Goal: Register for event/course

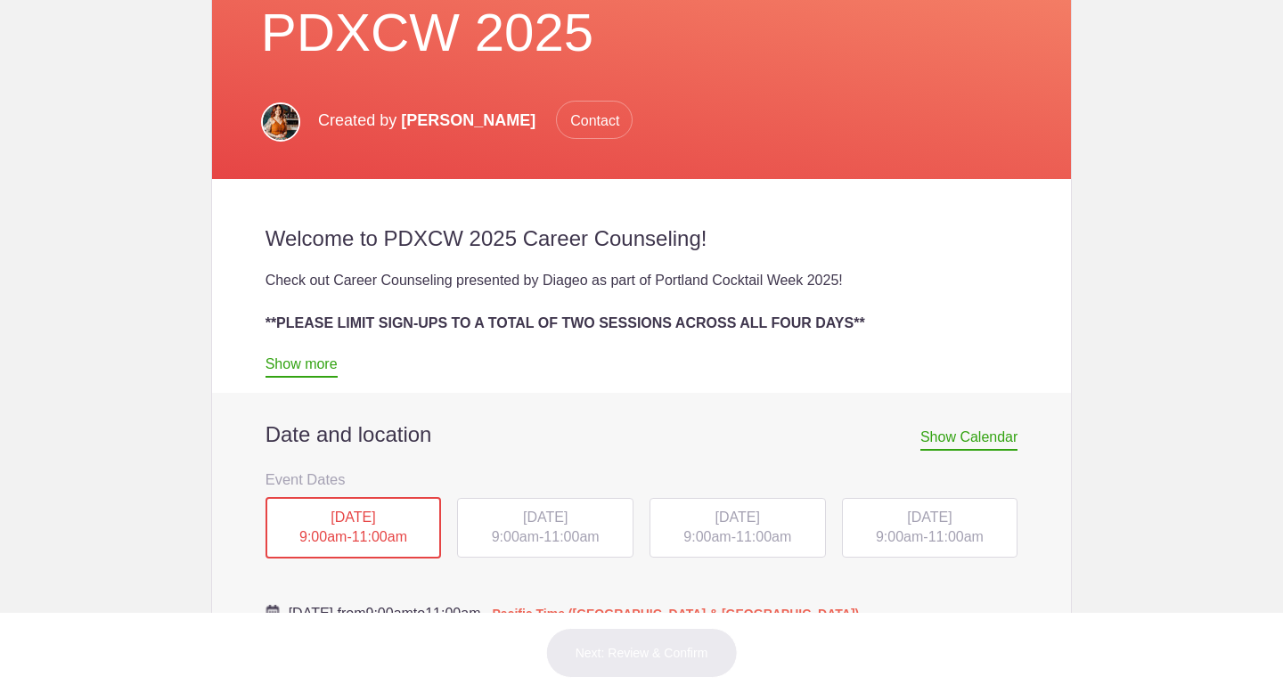
scroll to position [549, 0]
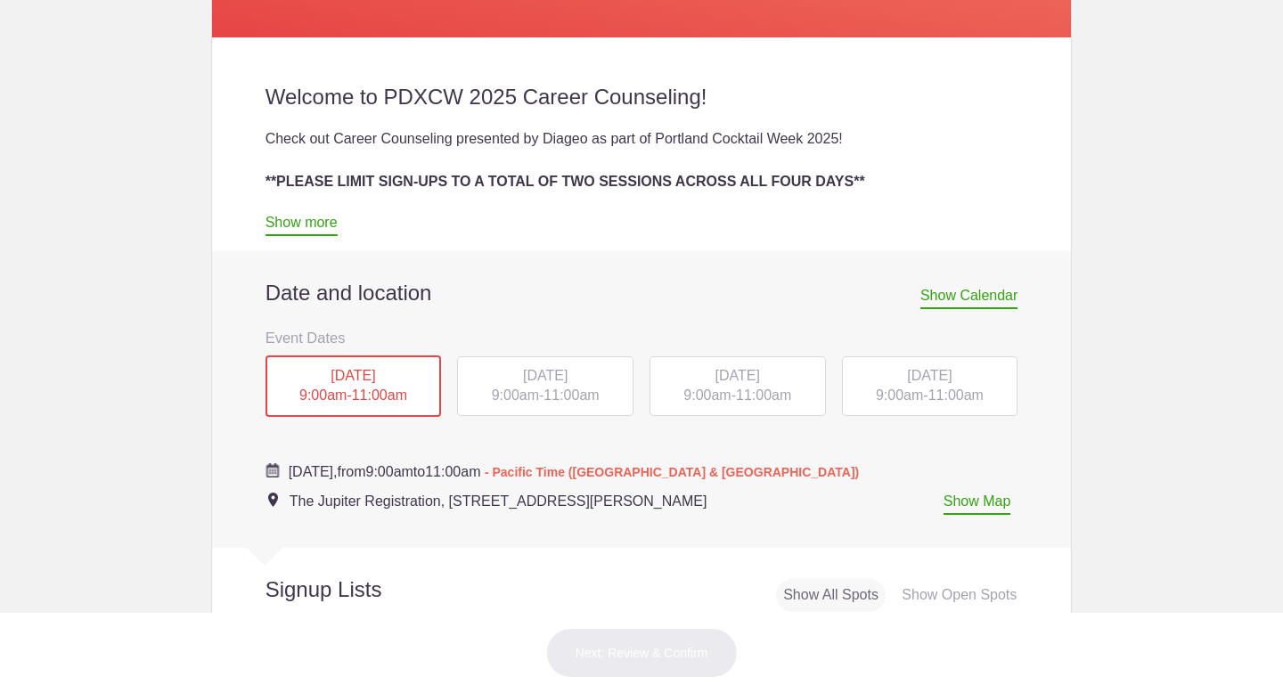
click at [551, 395] on span "11:00am" at bounding box center [570, 394] width 55 height 15
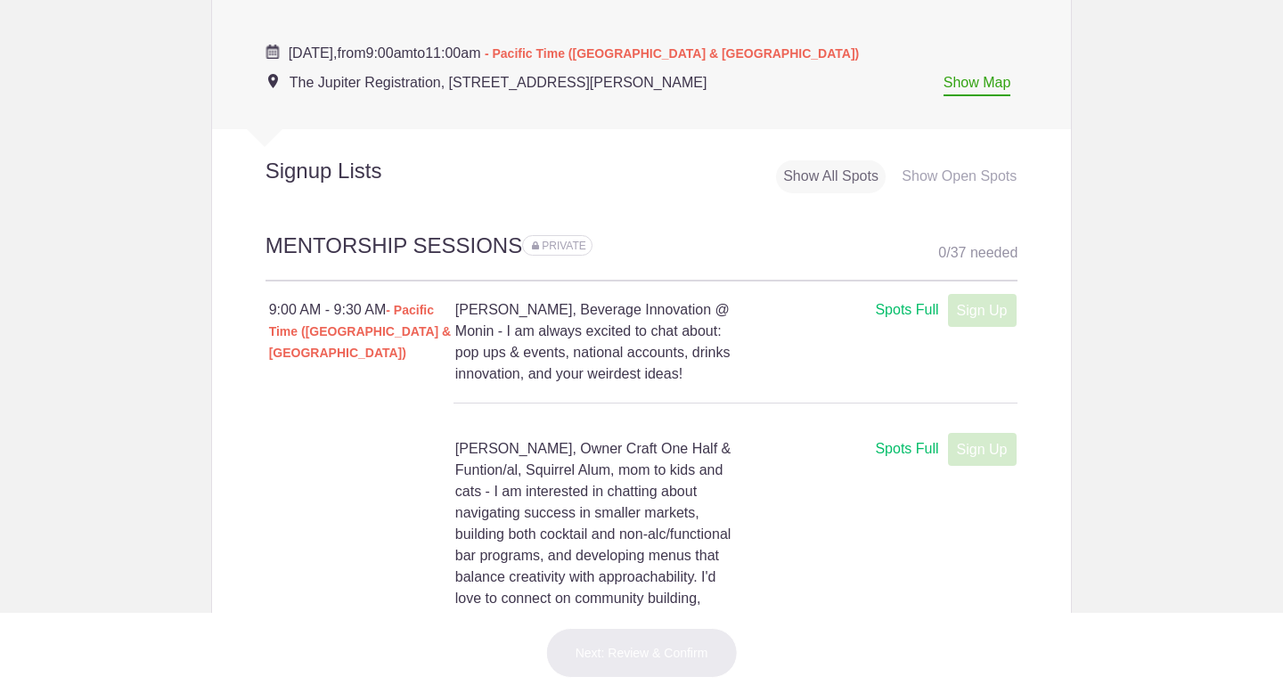
scroll to position [1011, 0]
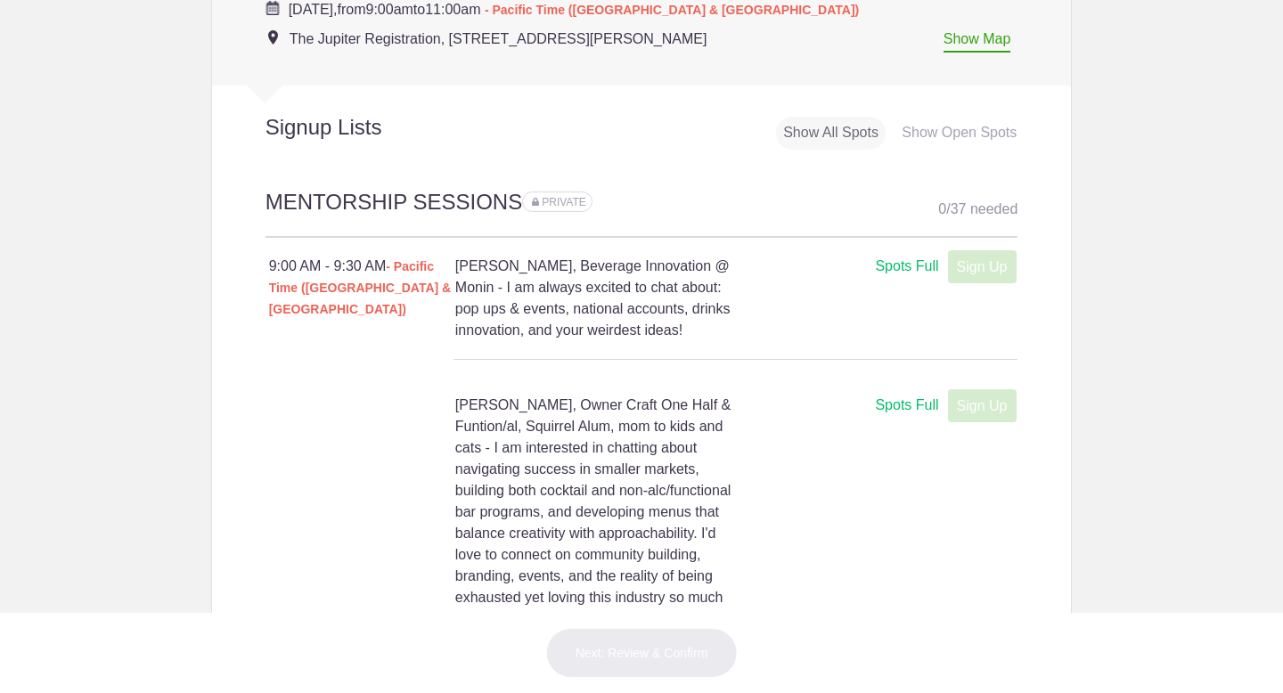
click at [948, 143] on div "Show Open Spots" at bounding box center [958, 133] width 129 height 33
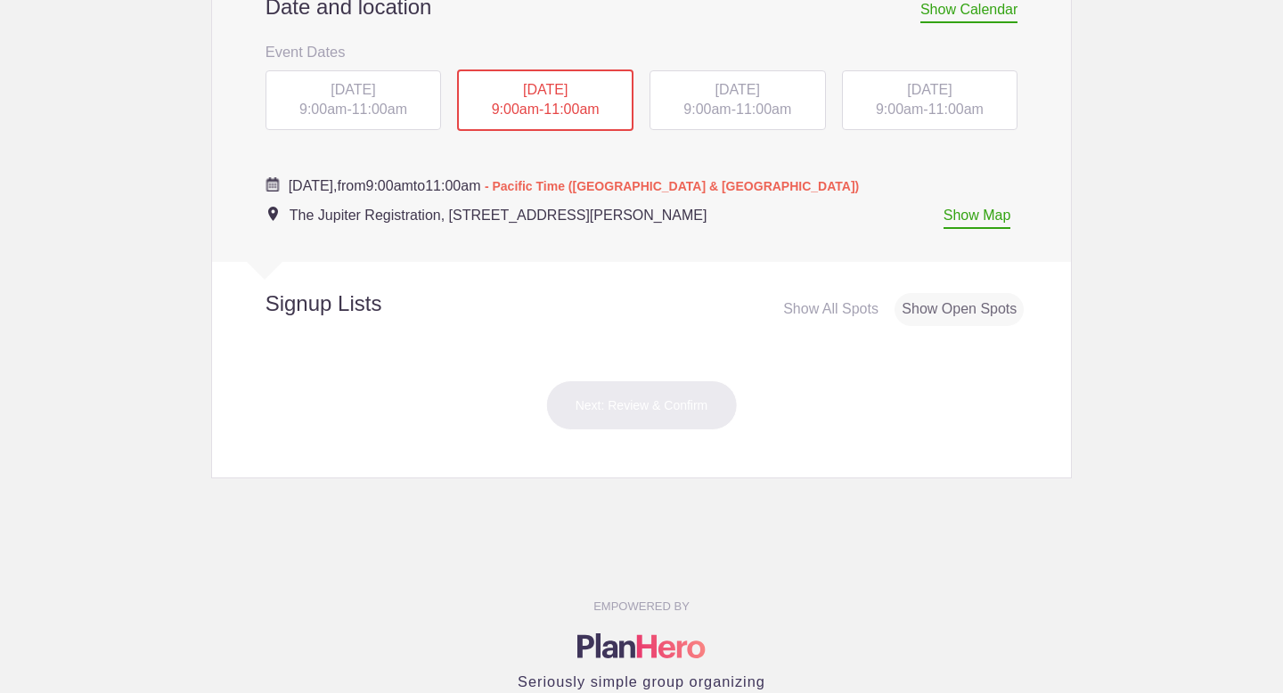
scroll to position [726, 0]
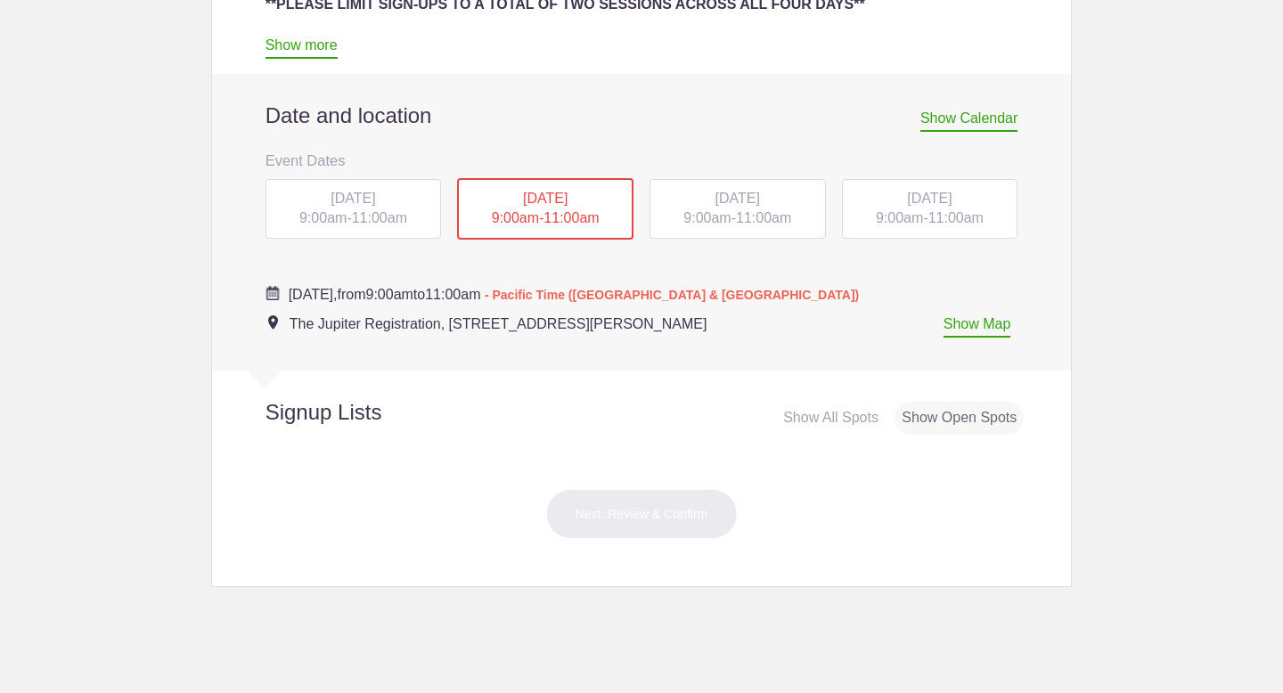
click at [694, 186] on div "[DATE] 9:00am - 11:00am" at bounding box center [737, 209] width 176 height 61
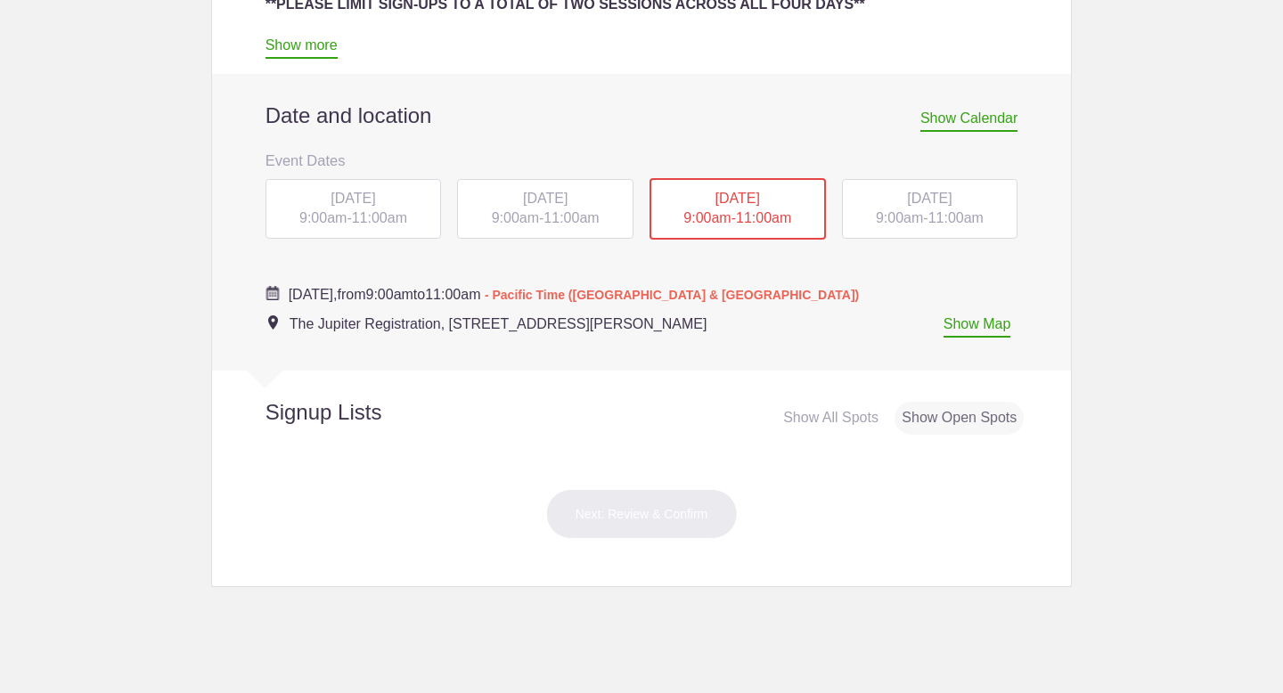
click at [907, 197] on span "[DATE]" at bounding box center [929, 198] width 45 height 15
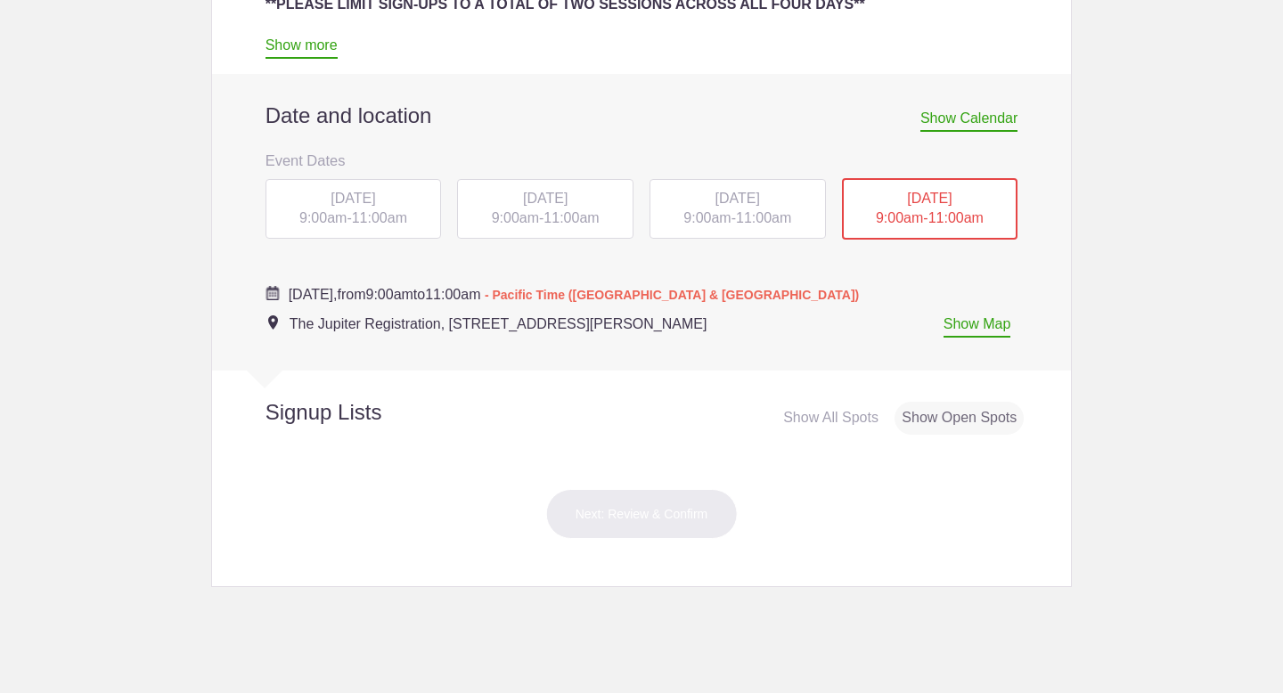
click at [368, 203] on span "[DATE]" at bounding box center [352, 198] width 45 height 15
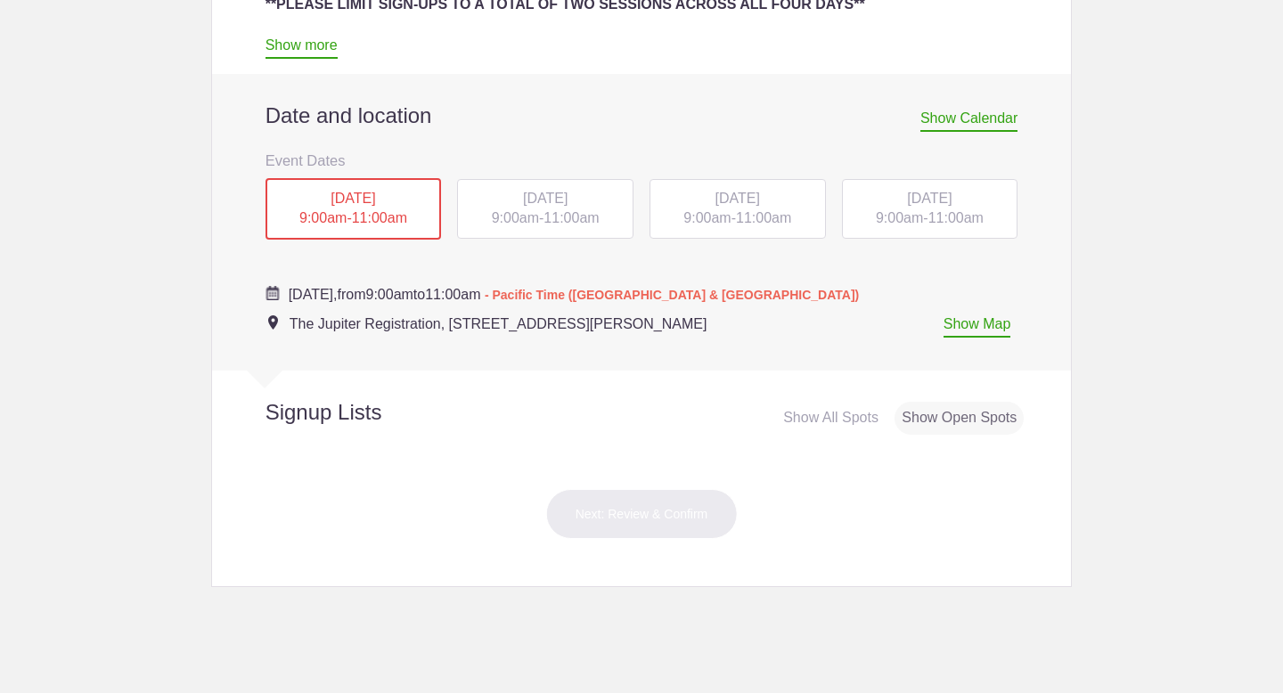
click at [468, 206] on div "[DATE] 9:00am - 11:00am" at bounding box center [545, 209] width 176 height 61
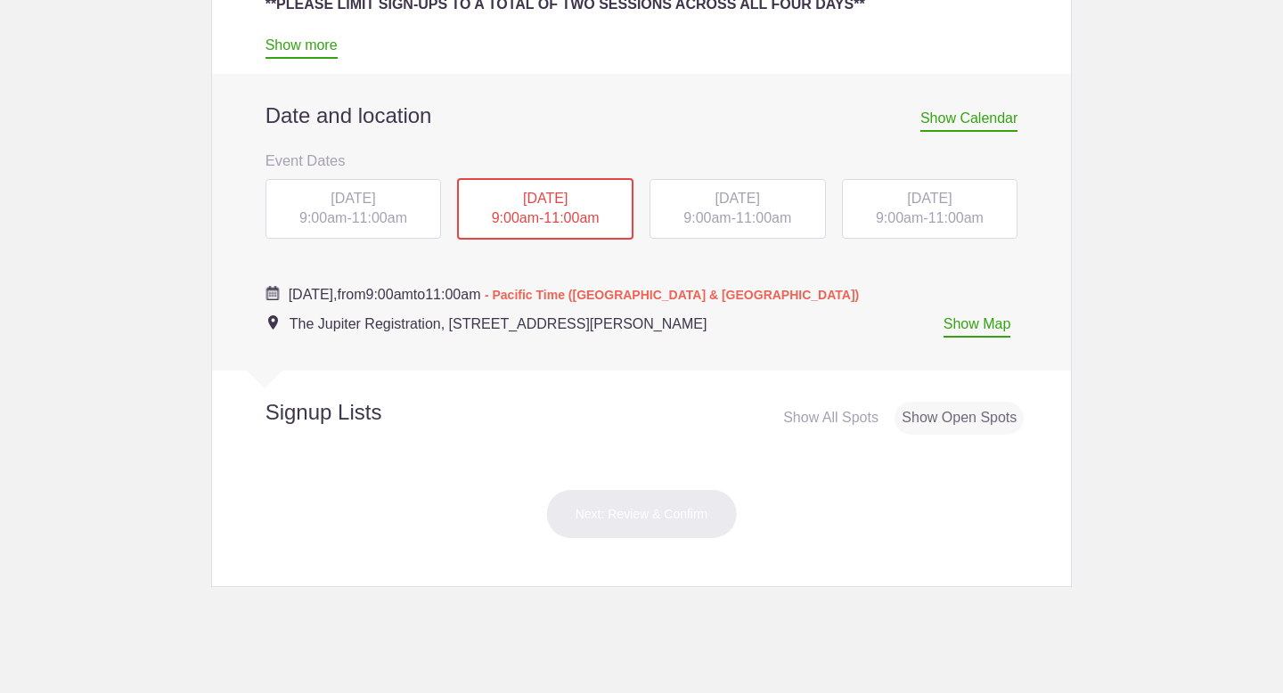
click at [674, 200] on div "[DATE] 9:00am - 11:00am" at bounding box center [737, 209] width 176 height 61
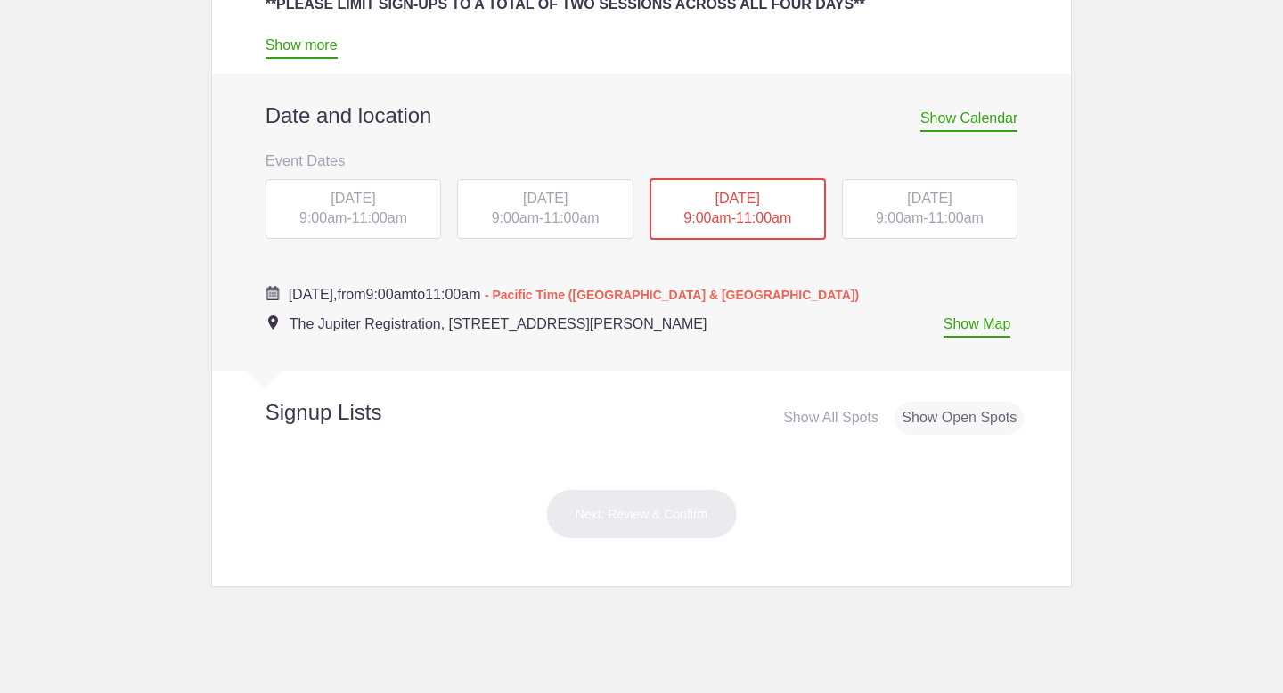
click at [876, 212] on span "9:00am" at bounding box center [899, 217] width 47 height 15
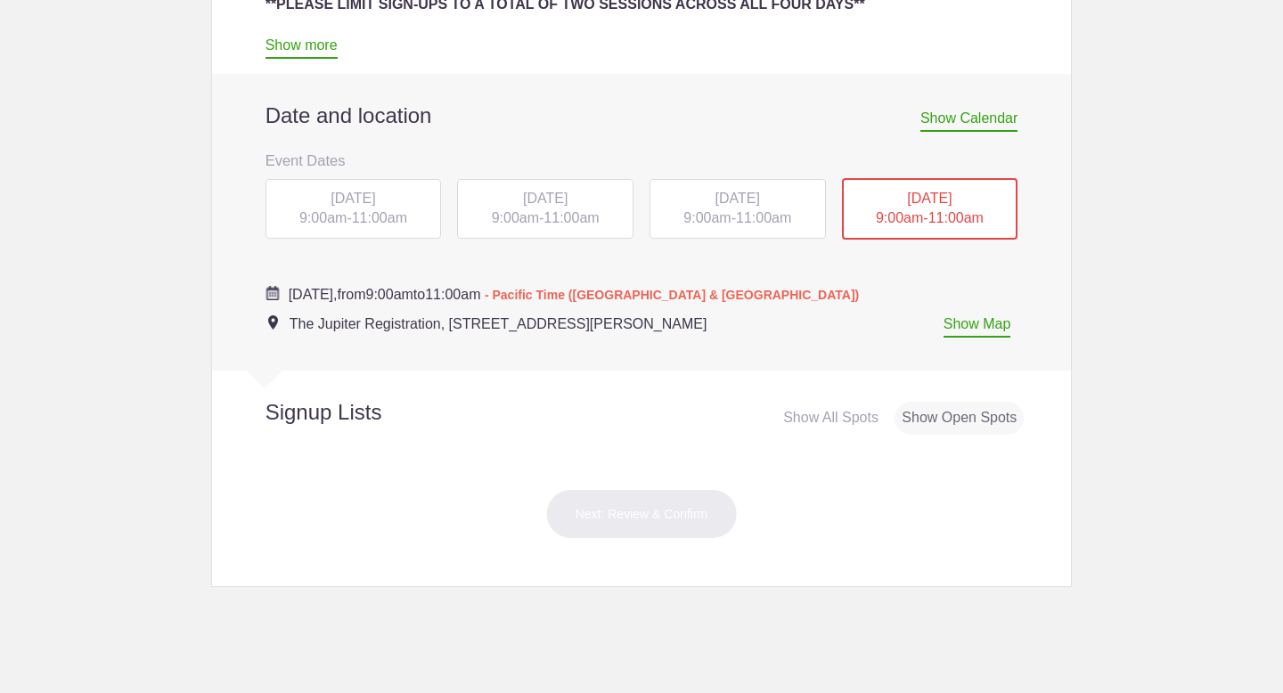
click at [959, 222] on span "11:00am" at bounding box center [955, 217] width 55 height 15
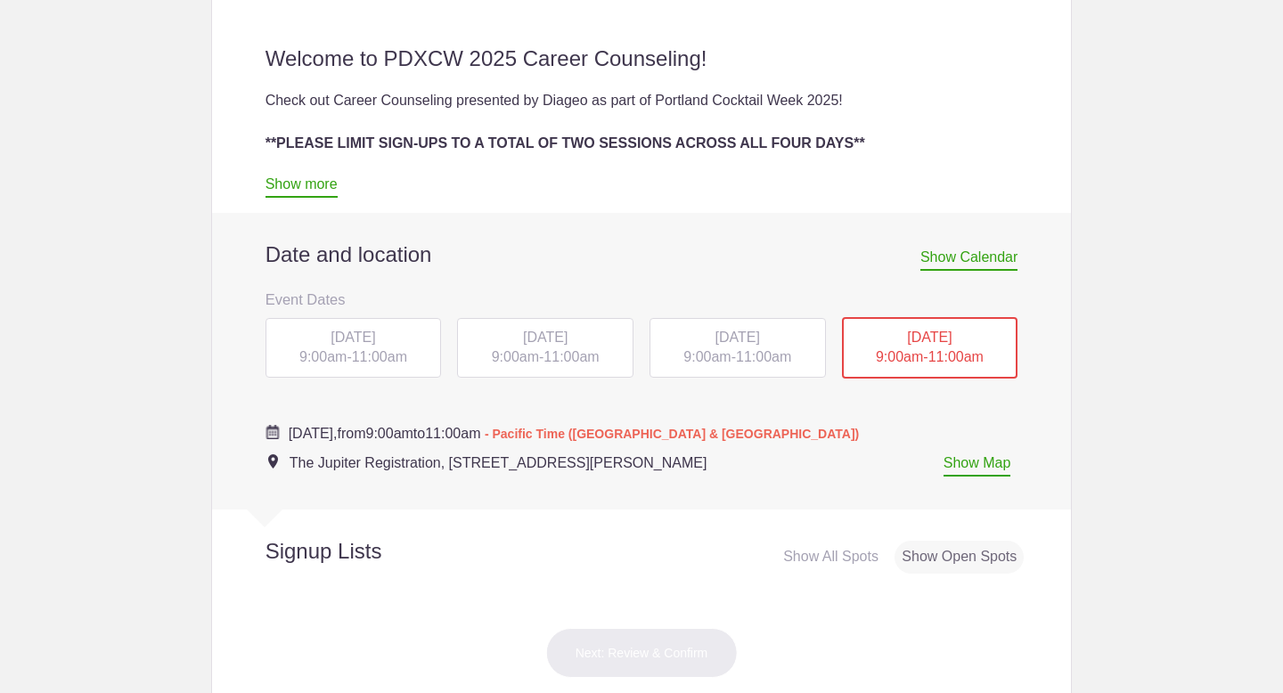
scroll to position [595, 0]
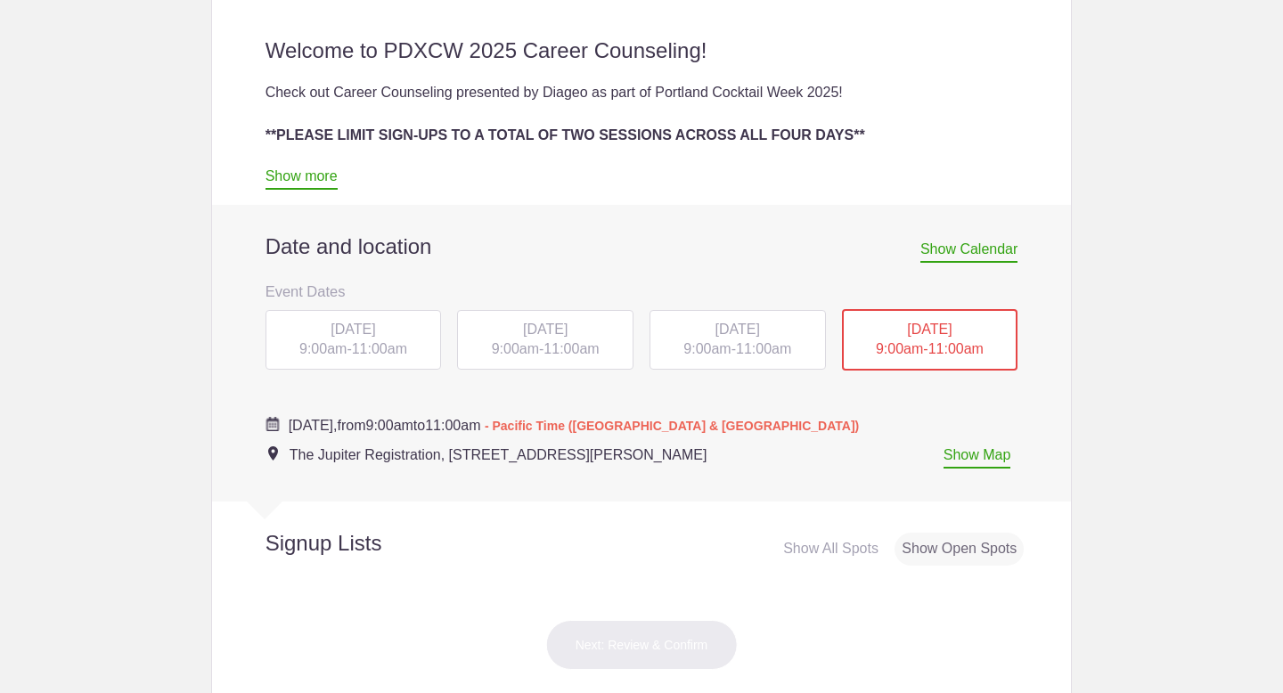
click at [337, 353] on span "9:00am" at bounding box center [322, 348] width 47 height 15
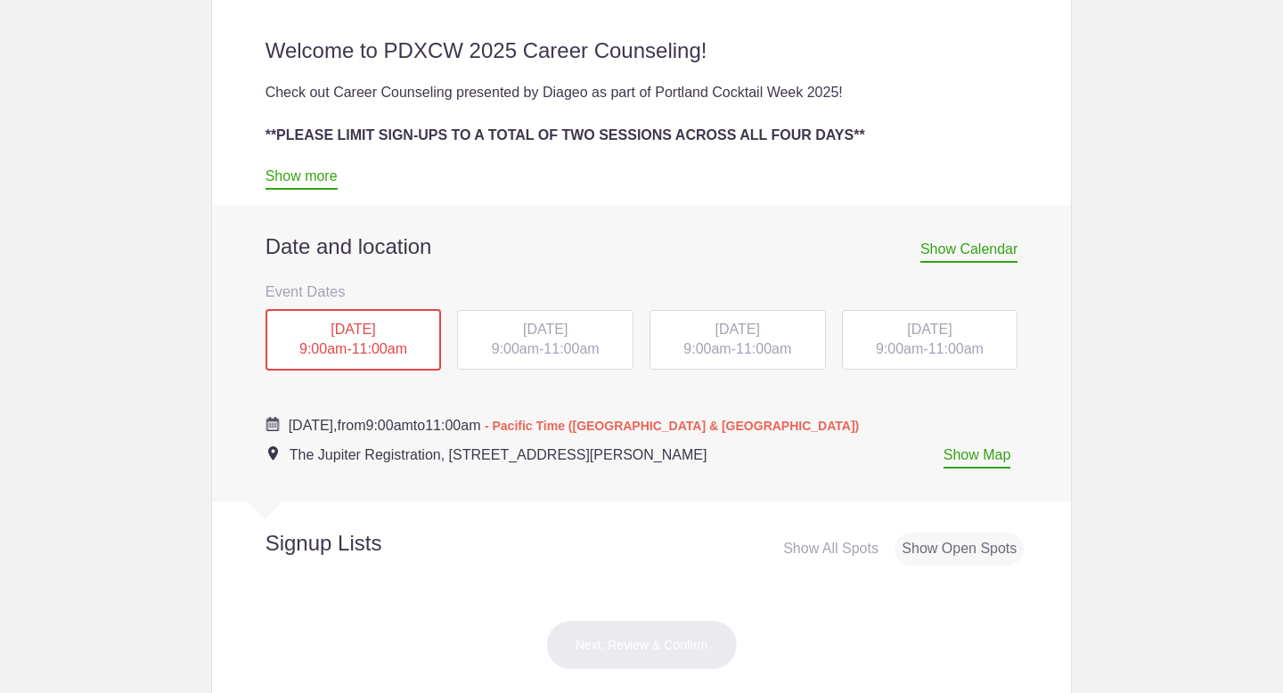
click at [556, 334] on span "[DATE]" at bounding box center [545, 329] width 45 height 15
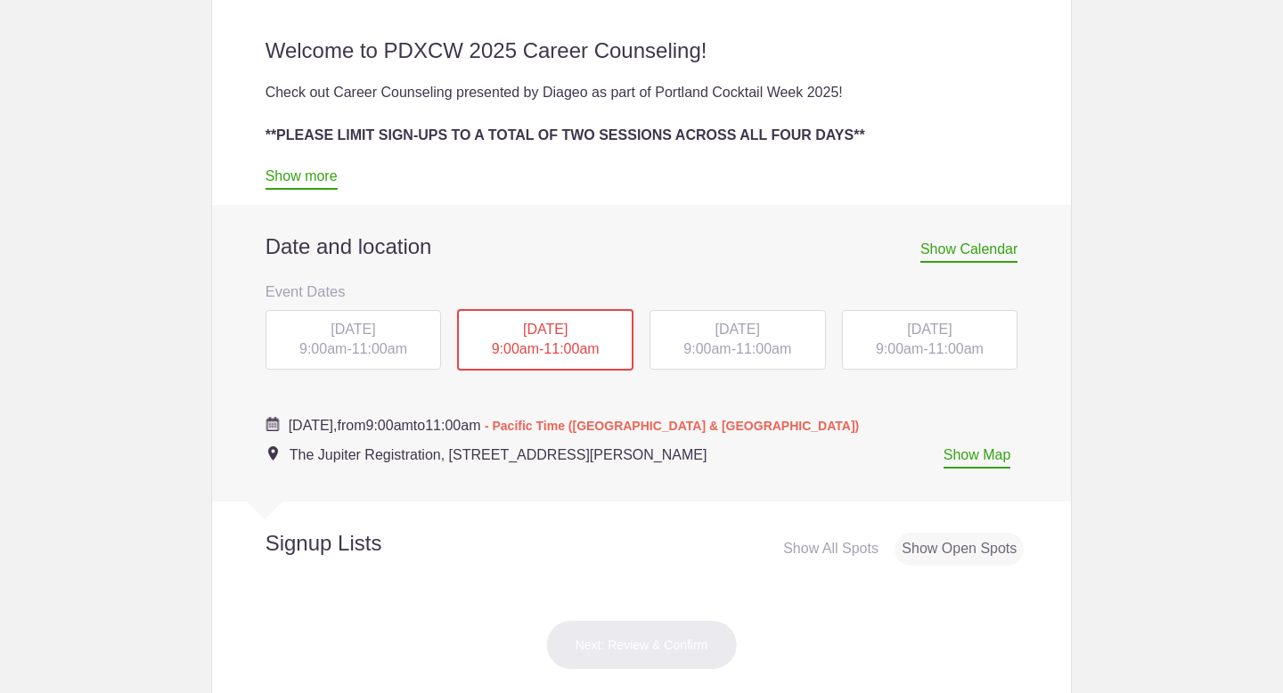
click at [715, 332] on span "[DATE]" at bounding box center [737, 329] width 45 height 15
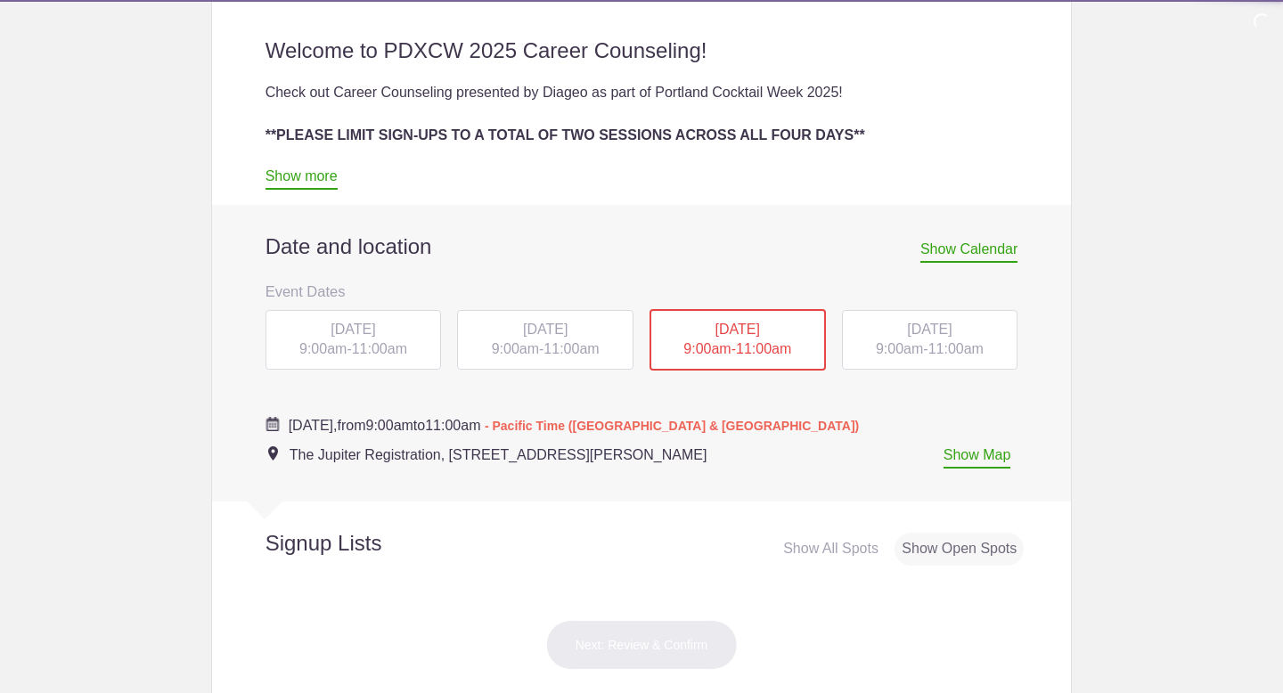
click at [886, 341] on div "[DATE] 9:00am - 11:00am" at bounding box center [930, 340] width 176 height 61
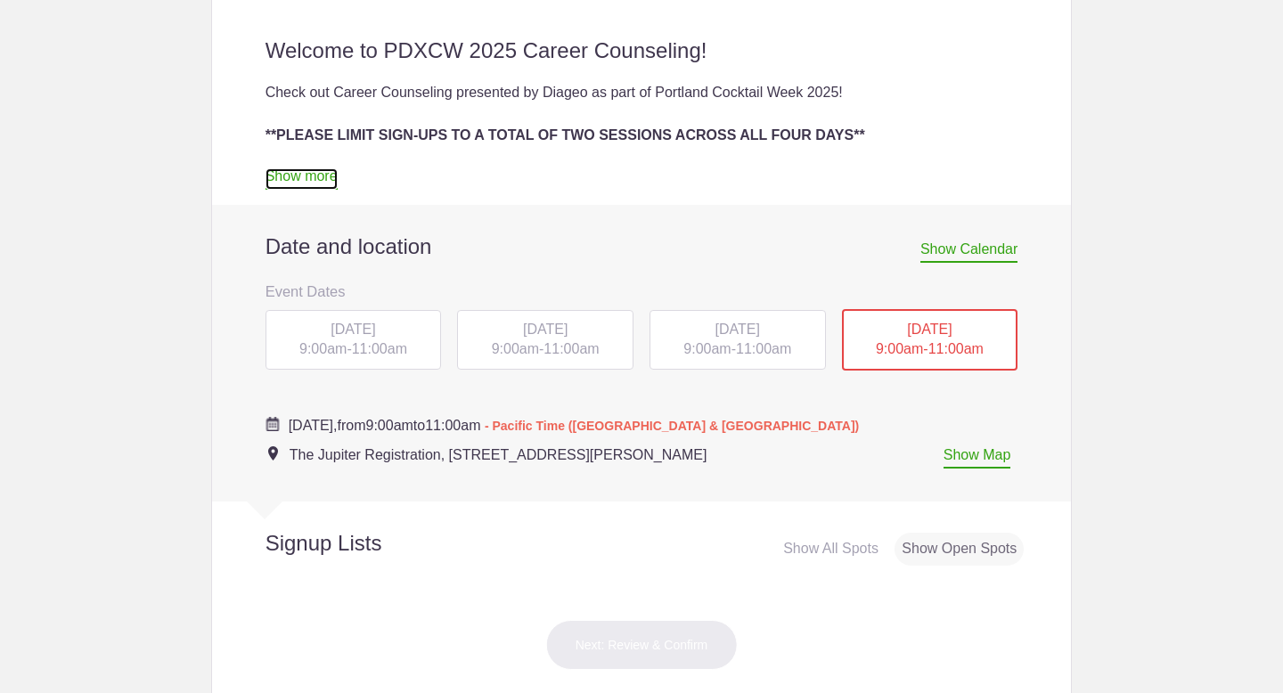
click at [296, 168] on link "Show more" at bounding box center [301, 178] width 72 height 21
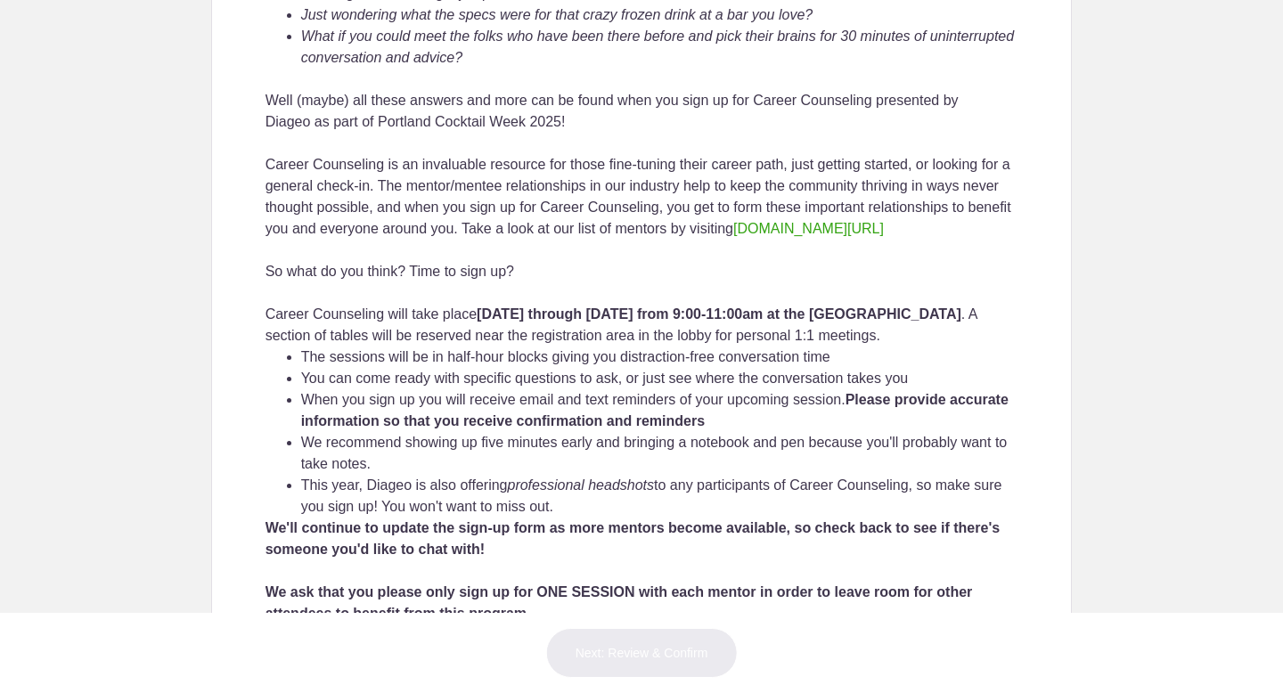
scroll to position [976, 0]
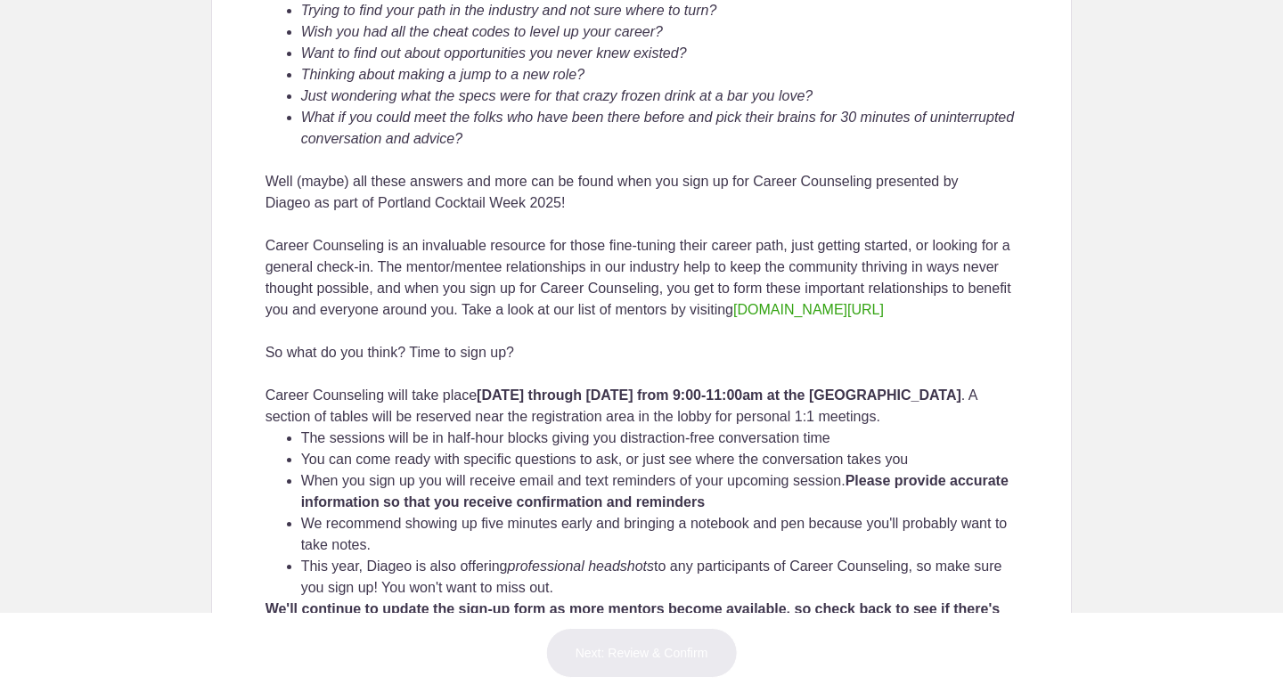
click at [431, 321] on div "Career Counseling is an invaluable resource for those fine-tuning their career …" at bounding box center [641, 278] width 753 height 86
click at [733, 317] on link "[DOMAIN_NAME][URL]" at bounding box center [808, 309] width 151 height 15
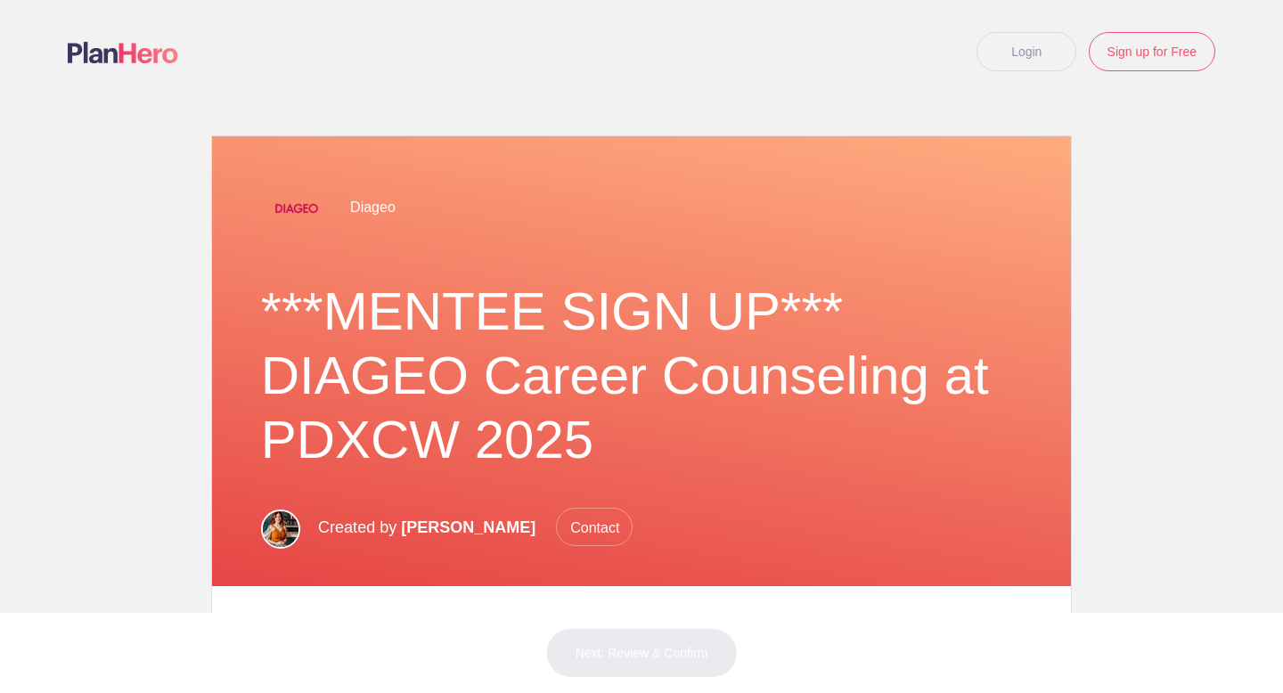
scroll to position [101, 0]
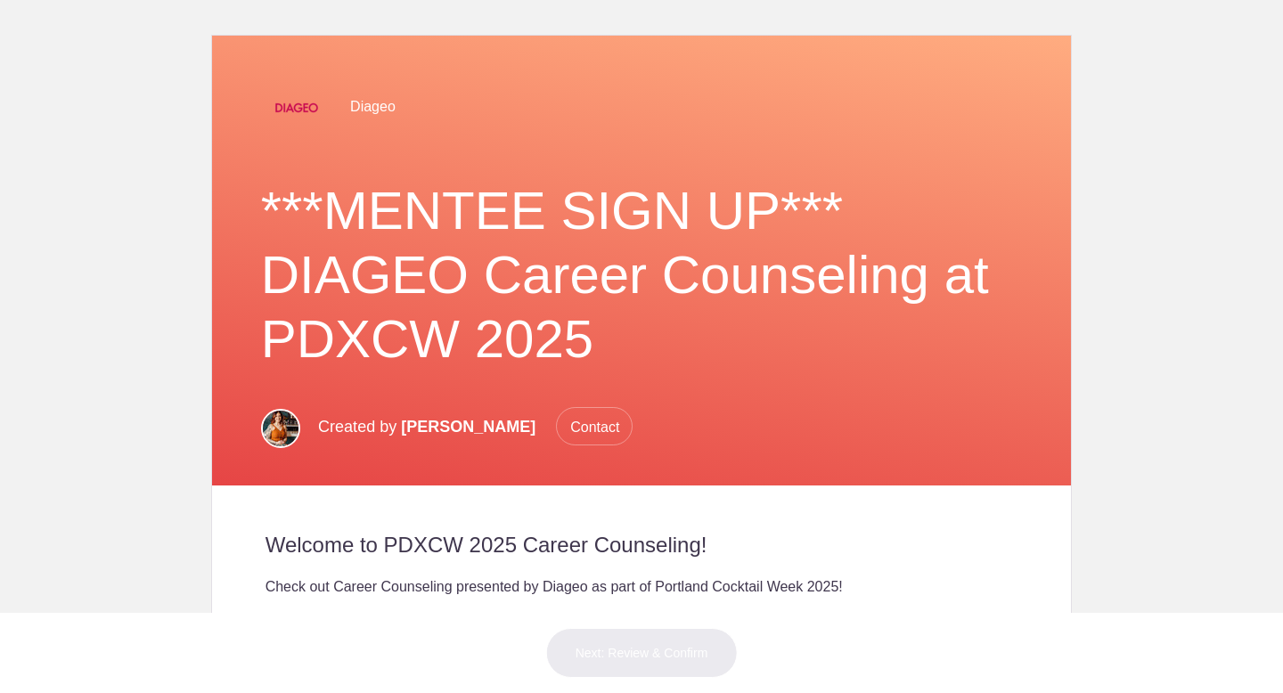
click at [583, 418] on span "Contact" at bounding box center [594, 426] width 77 height 38
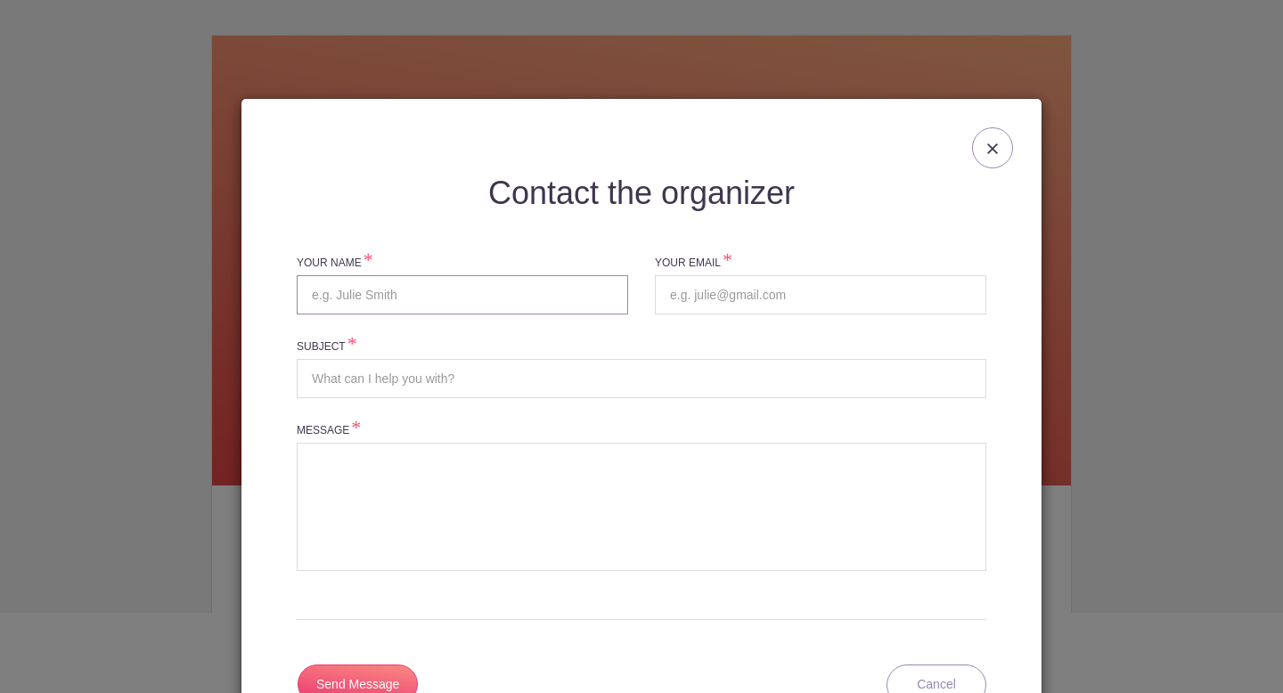
click at [448, 303] on input "text" at bounding box center [462, 294] width 331 height 39
type input "Omari Anderson"
type input "omari.anderson@yahoo.com"
click at [389, 292] on input "Omari Anderson" at bounding box center [462, 294] width 331 height 39
click at [327, 293] on input "Omari Anderson" at bounding box center [462, 294] width 331 height 39
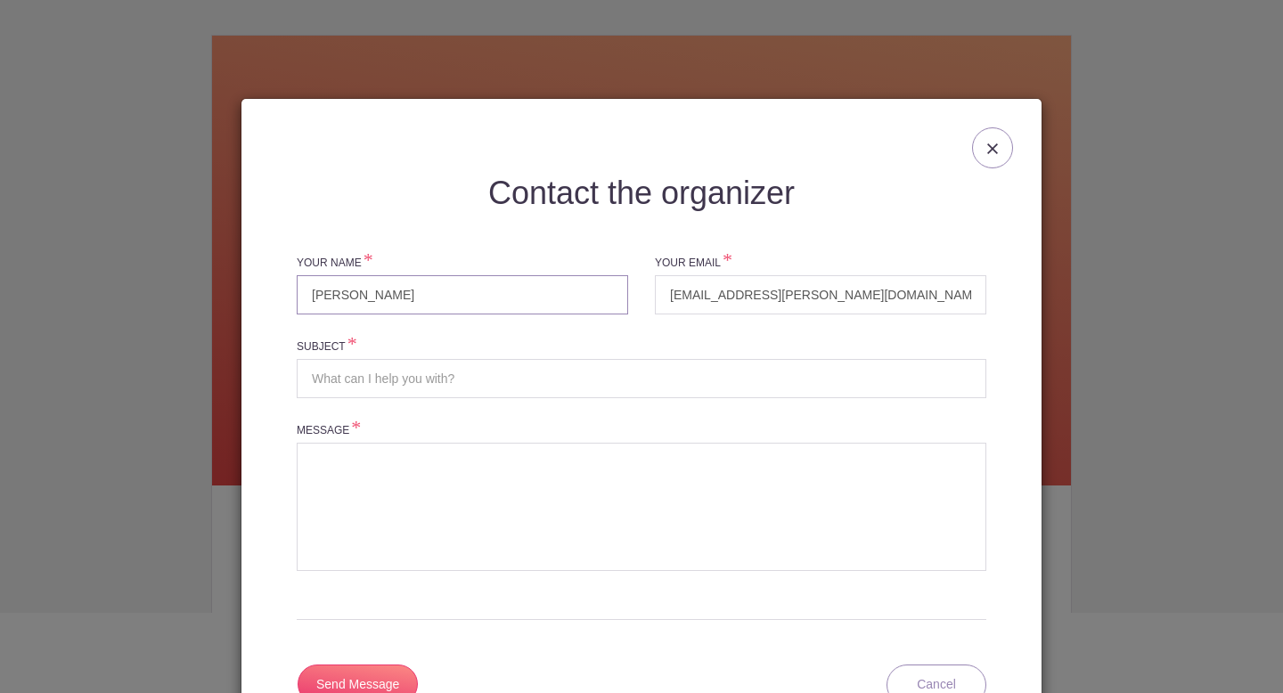
click at [346, 293] on input "Omari Anderson" at bounding box center [462, 294] width 331 height 39
type input "Mars Anderson"
click at [395, 377] on input "Subject" at bounding box center [641, 378] width 689 height 39
type input "Career Counseling"
click at [335, 486] on textarea at bounding box center [641, 507] width 689 height 128
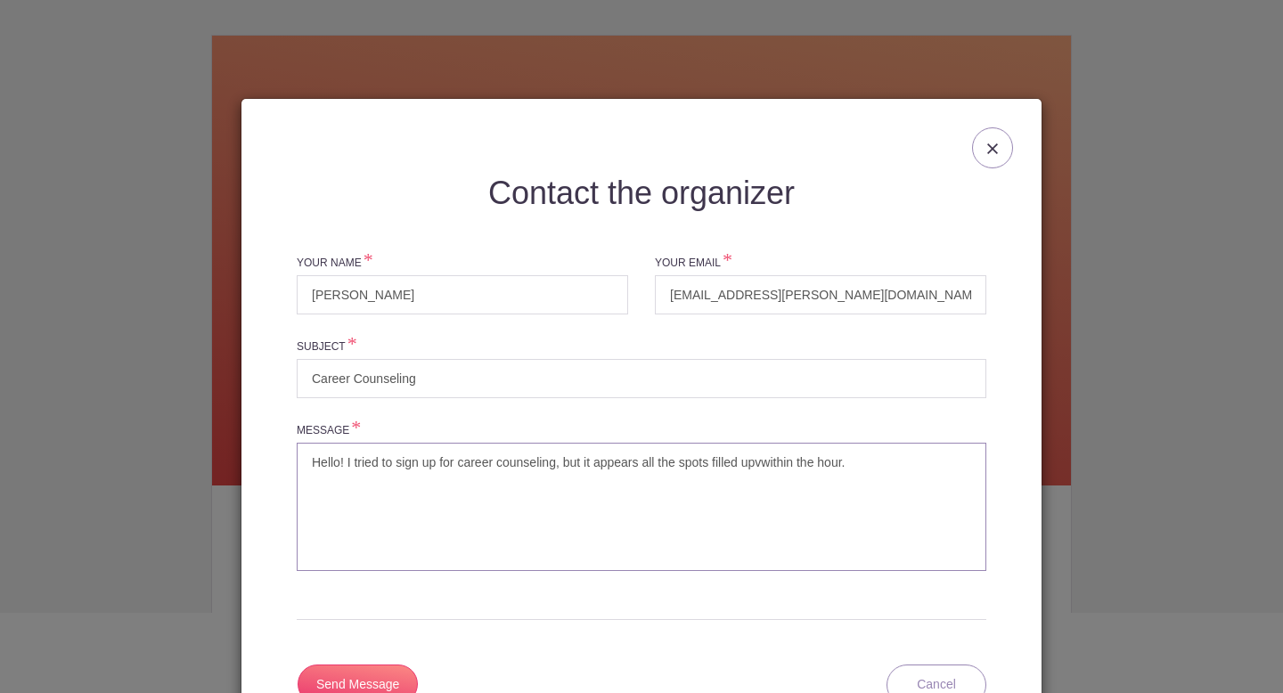
click at [778, 467] on textarea "Hello! I tried to sign up for career counseling, but it appears all the spots f…" at bounding box center [641, 507] width 689 height 128
click at [770, 462] on textarea "Hello! I tried to sign up for career counseling, but it appears all the spots f…" at bounding box center [641, 507] width 689 height 128
click at [906, 469] on textarea "Hello! I tried to sign up for career counseling, but it appears all the spots f…" at bounding box center [641, 507] width 689 height 128
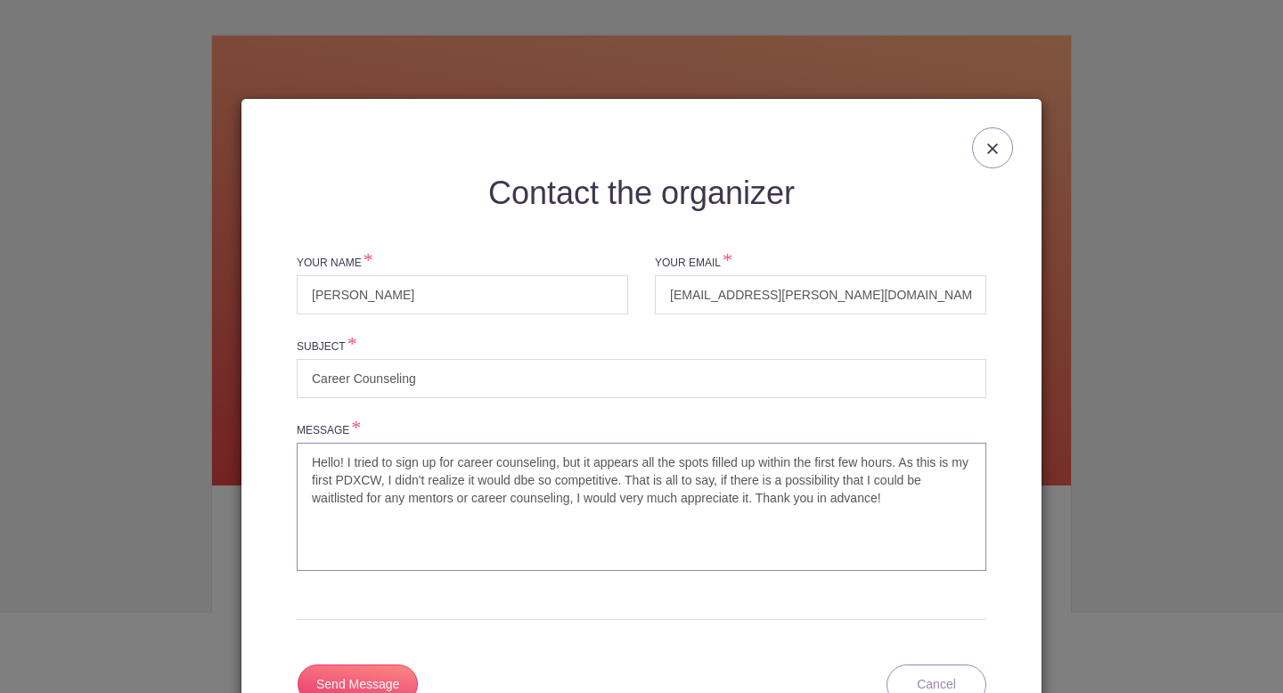
click at [540, 485] on textarea "Hello! I tried to sign up for career counseling, but it appears all the spots f…" at bounding box center [641, 507] width 689 height 128
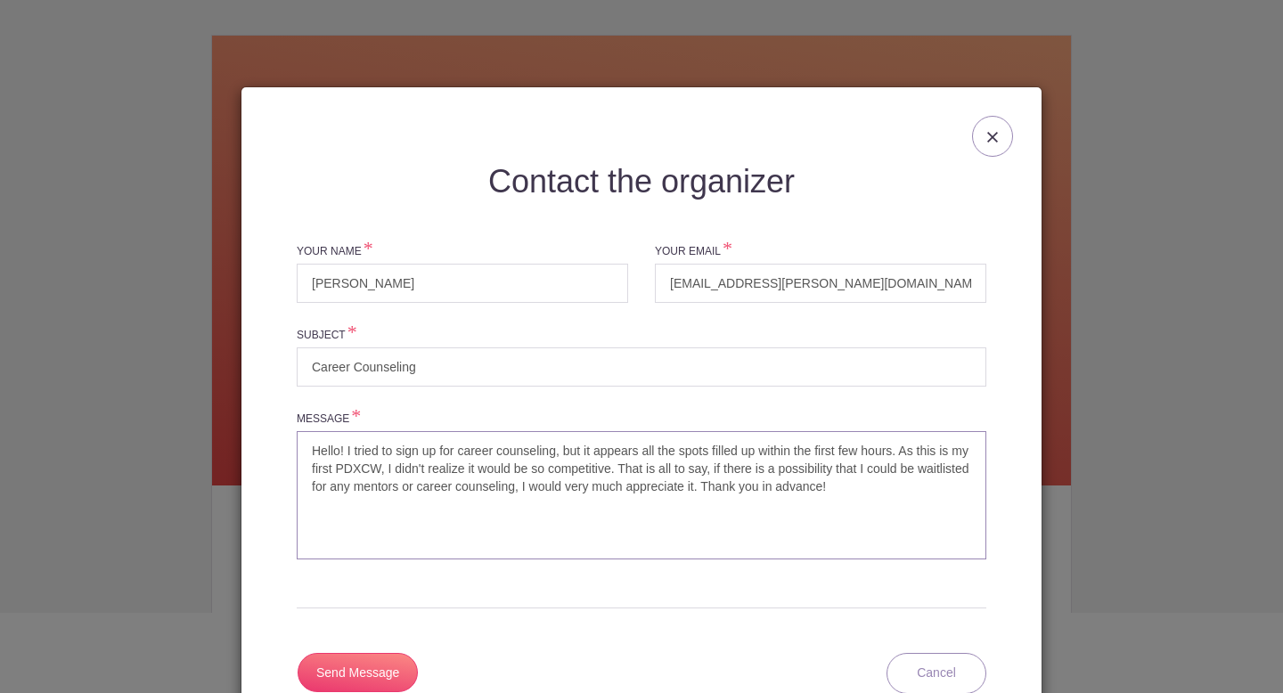
scroll to position [94, 0]
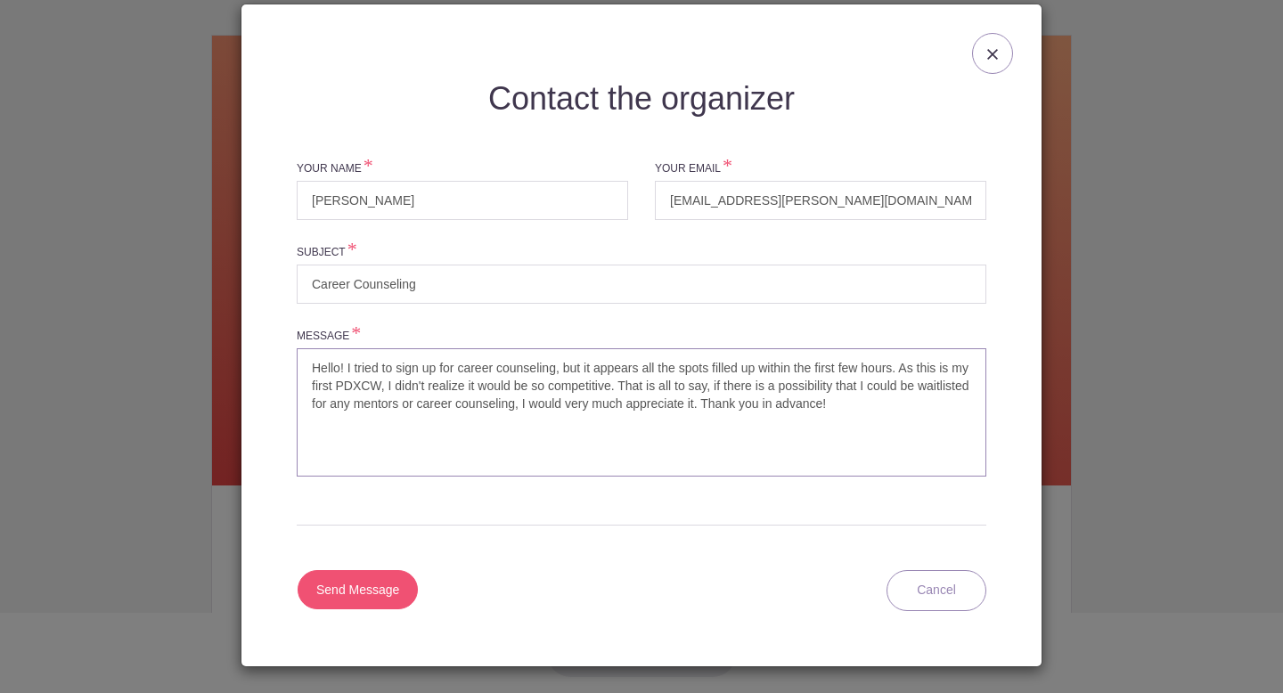
type textarea "Hello! I tried to sign up for career counseling, but it appears all the spots f…"
click at [353, 594] on input "Send Message" at bounding box center [358, 589] width 120 height 39
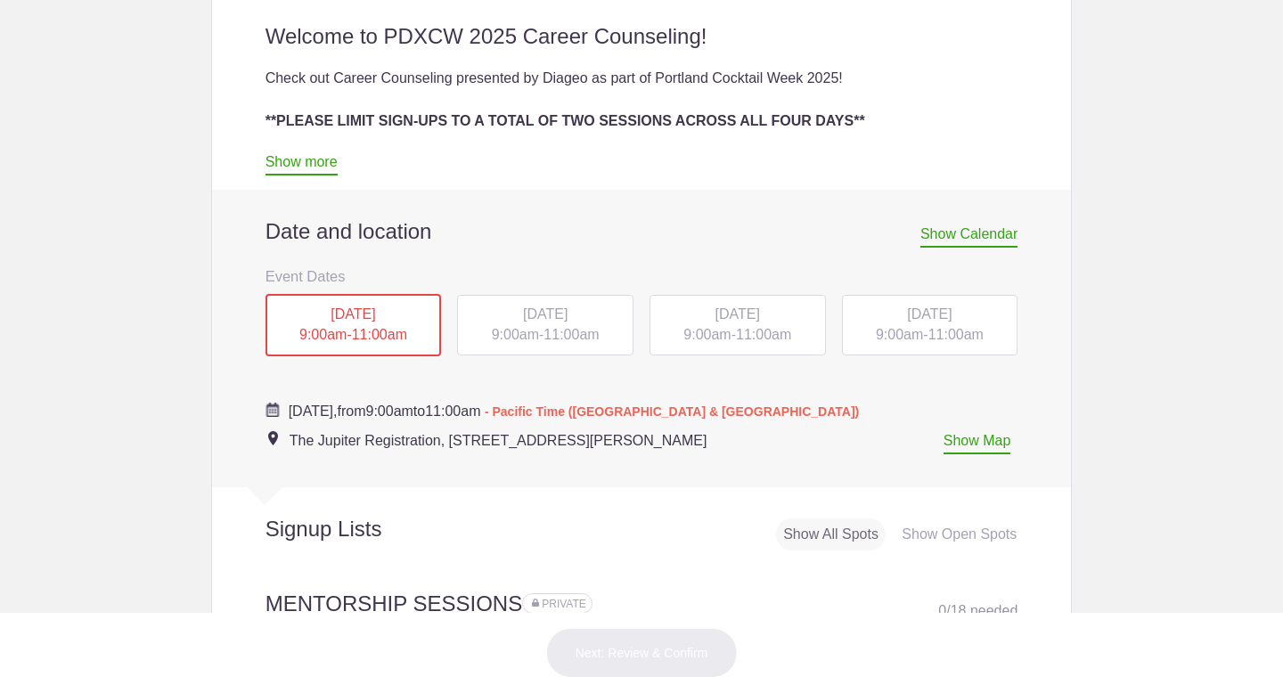
scroll to position [744, 0]
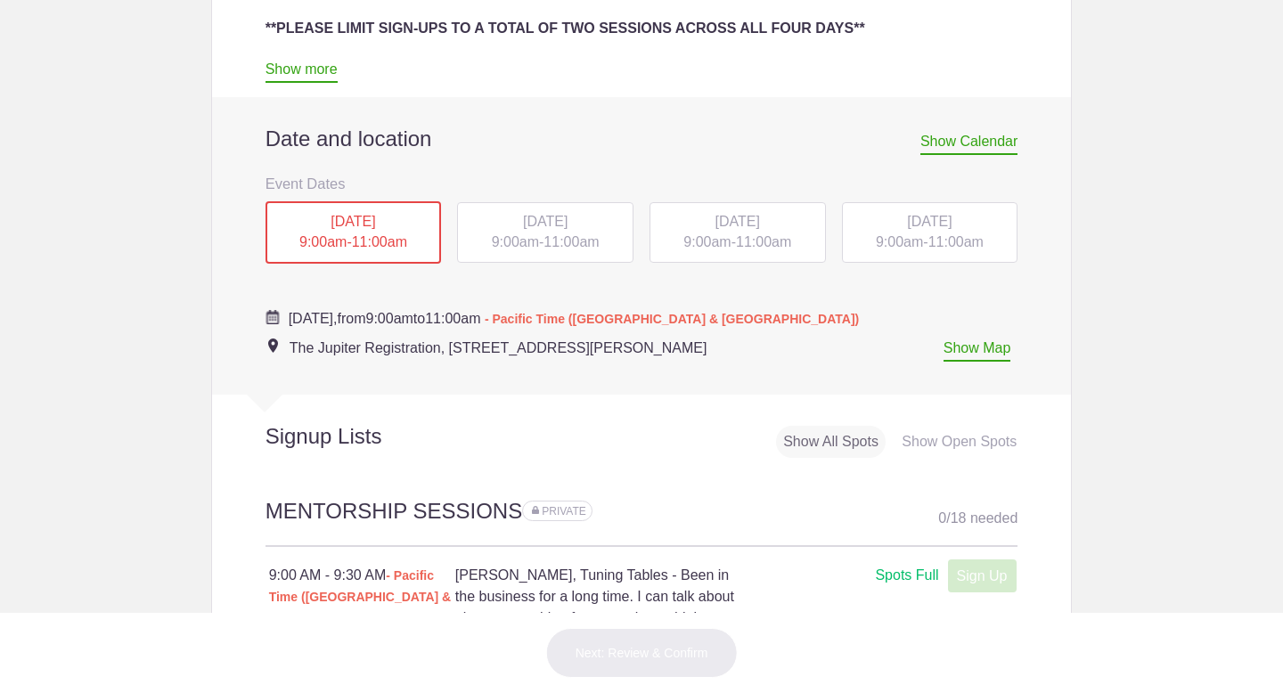
click at [527, 232] on div "[DATE] 9:00am - 11:00am" at bounding box center [545, 232] width 176 height 61
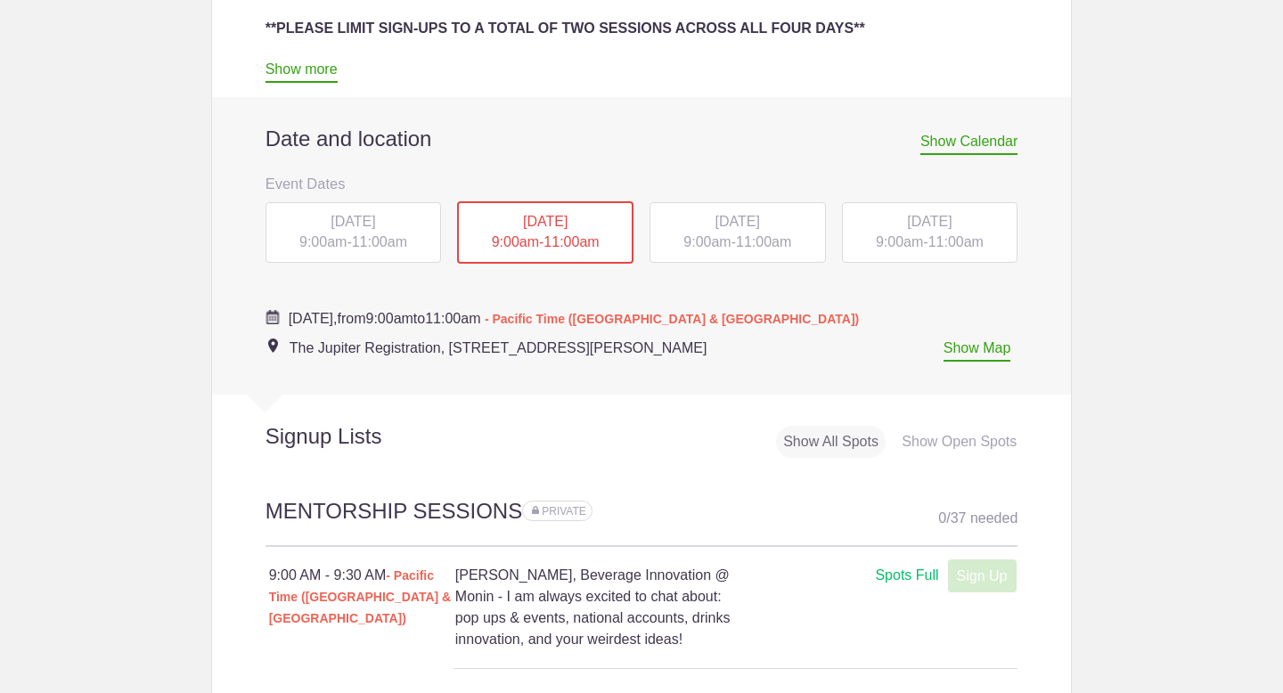
scroll to position [754, 0]
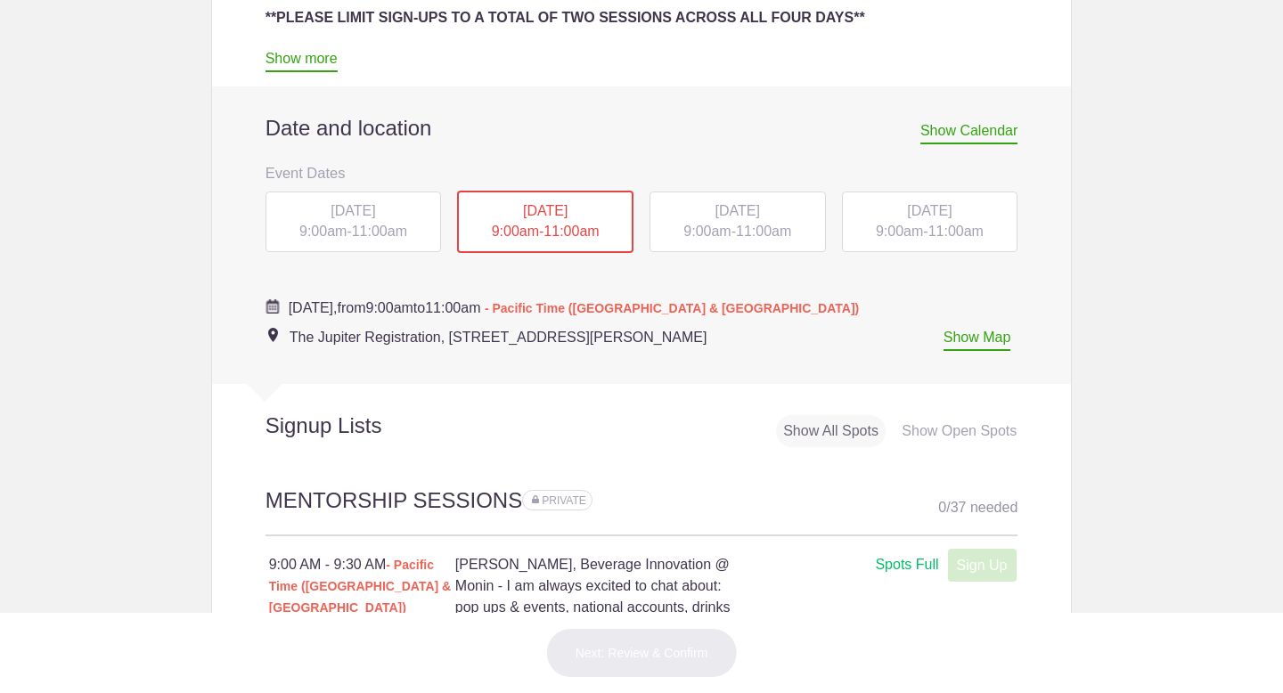
click at [960, 430] on div "Show Open Spots" at bounding box center [958, 431] width 129 height 33
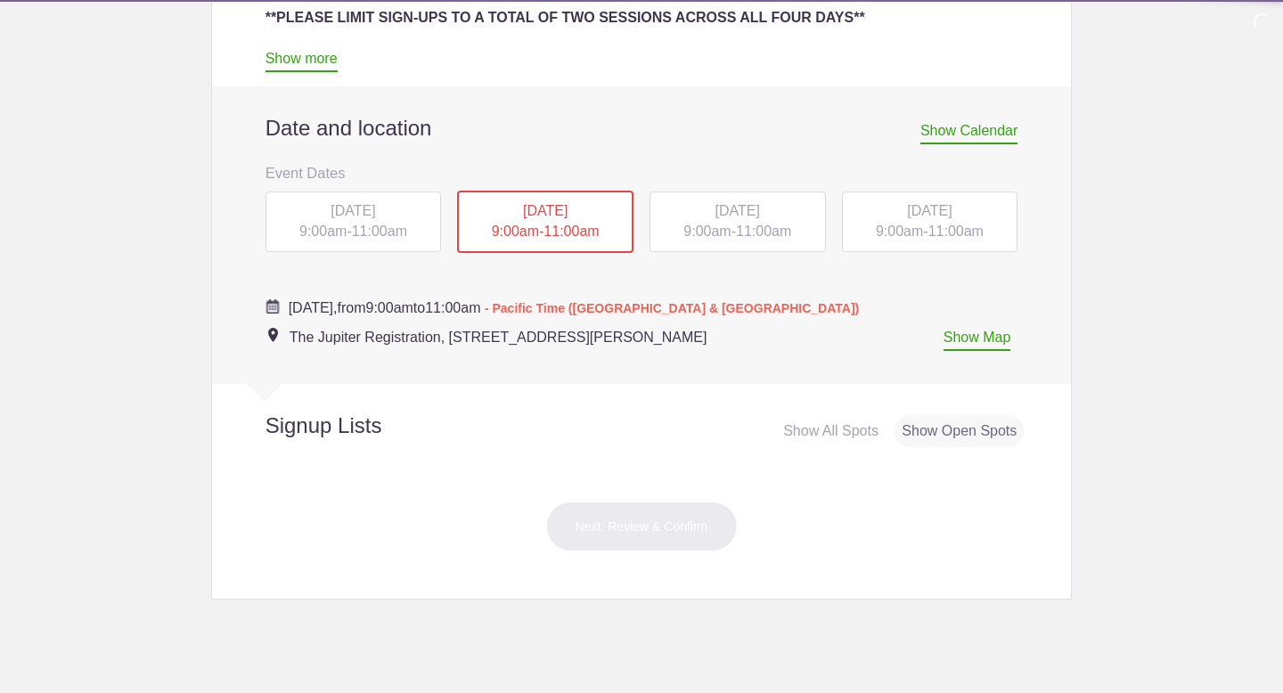
click at [760, 205] on span "[DATE]" at bounding box center [737, 210] width 45 height 15
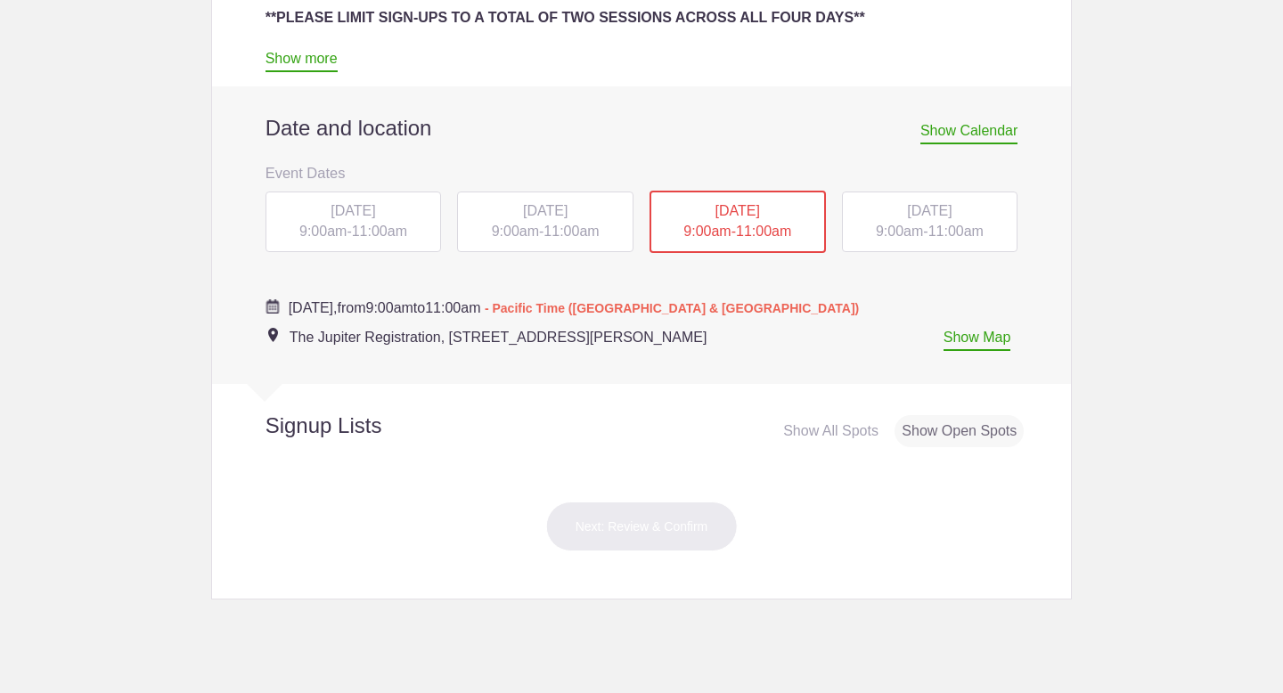
click at [952, 224] on div "[DATE] 9:00am - 11:00am" at bounding box center [930, 222] width 176 height 61
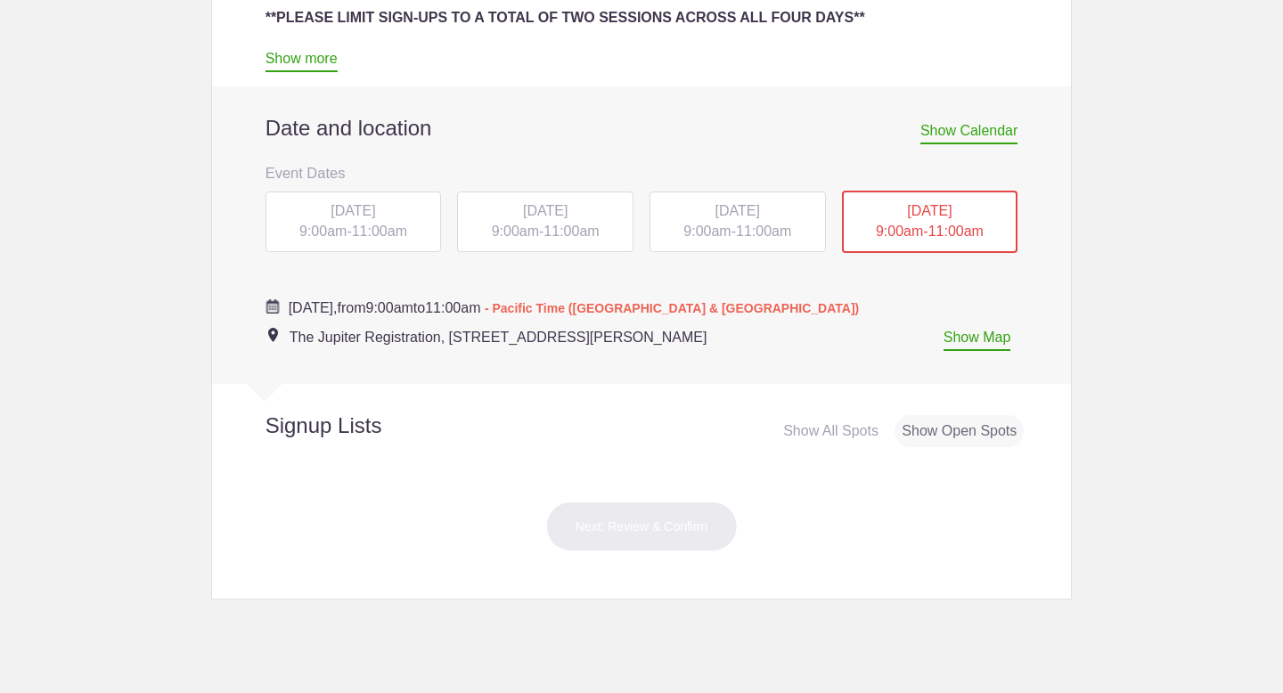
click at [567, 211] on span "[DATE]" at bounding box center [545, 210] width 45 height 15
